Goal: Information Seeking & Learning: Learn about a topic

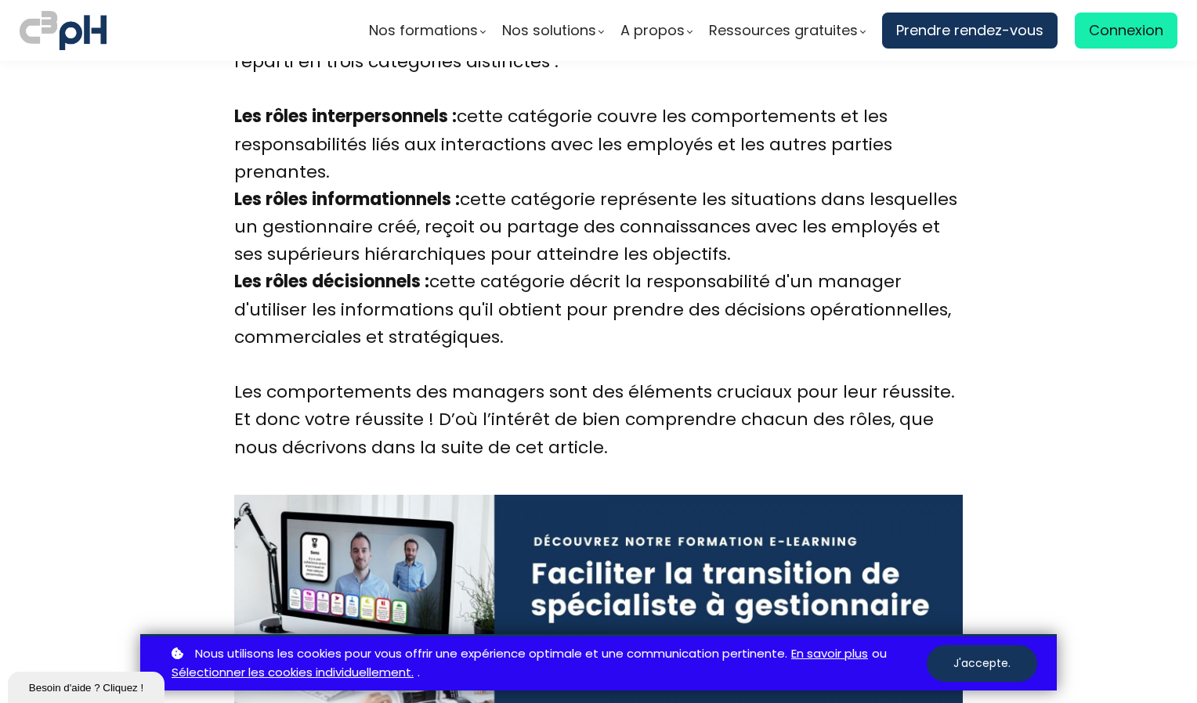
scroll to position [1844, 0]
